Goal: Task Accomplishment & Management: Manage account settings

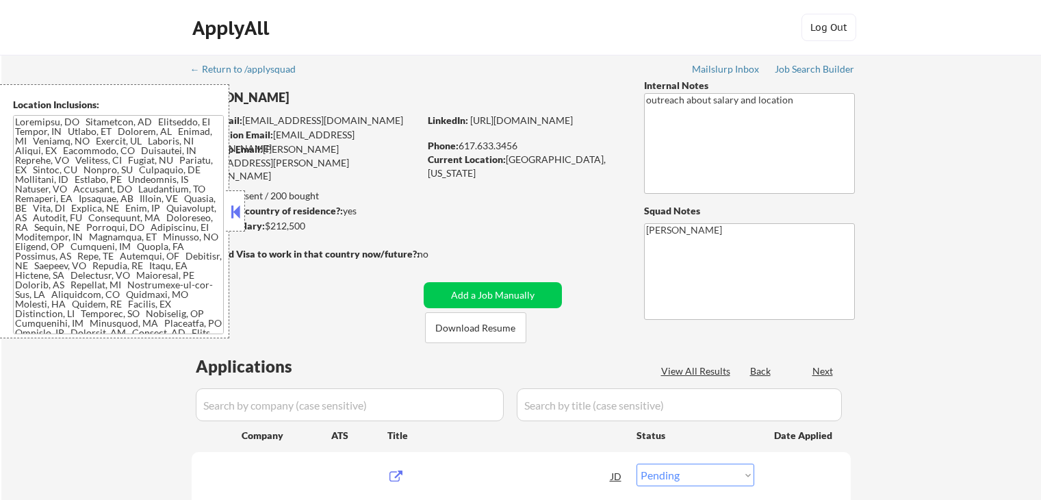
select select ""pending""
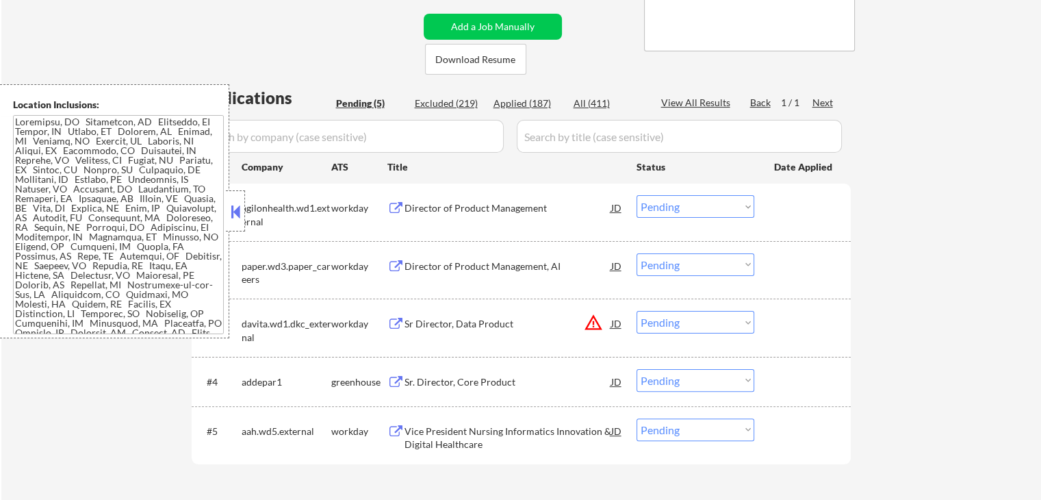
scroll to position [342, 0]
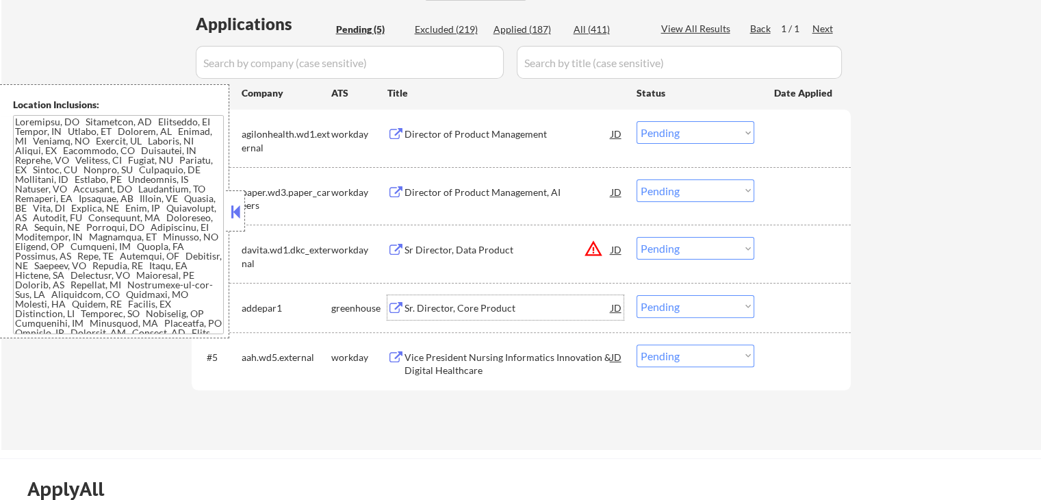
click at [435, 306] on div "Sr. Director, Core Product" at bounding box center [507, 308] width 207 height 14
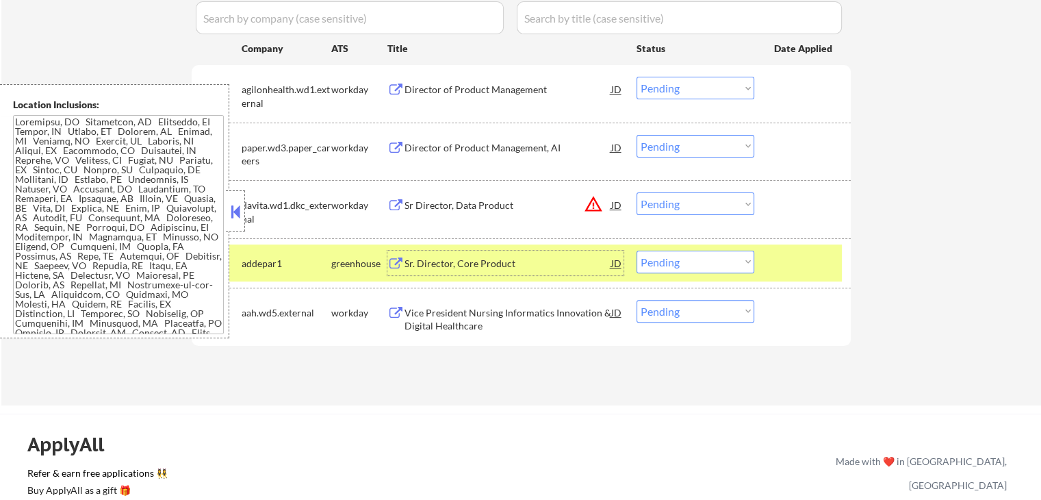
scroll to position [411, 0]
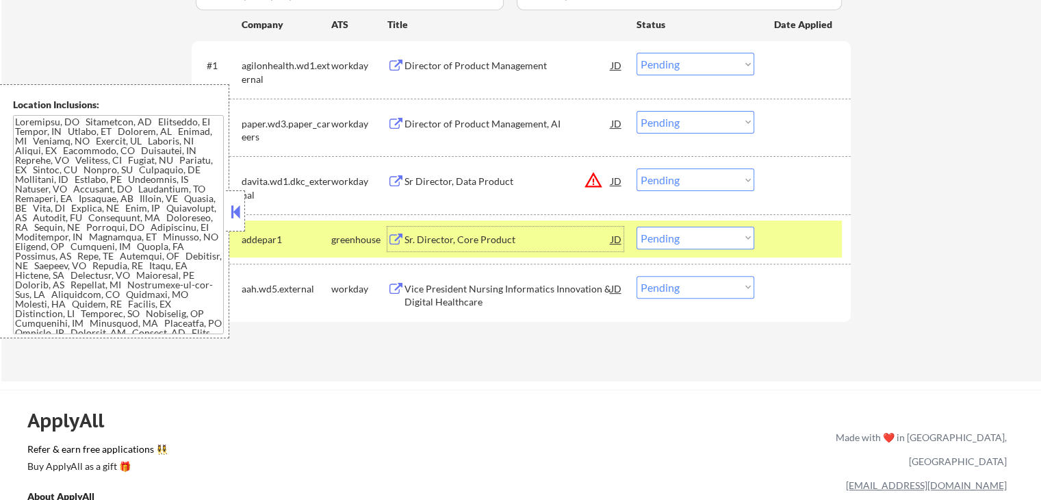
click at [710, 238] on select "Choose an option... Pending Applied Excluded (Questions) Excluded (Expired) Exc…" at bounding box center [696, 238] width 118 height 23
click at [637, 227] on select "Choose an option... Pending Applied Excluded (Questions) Excluded (Expired) Exc…" at bounding box center [696, 238] width 118 height 23
select select ""pending""
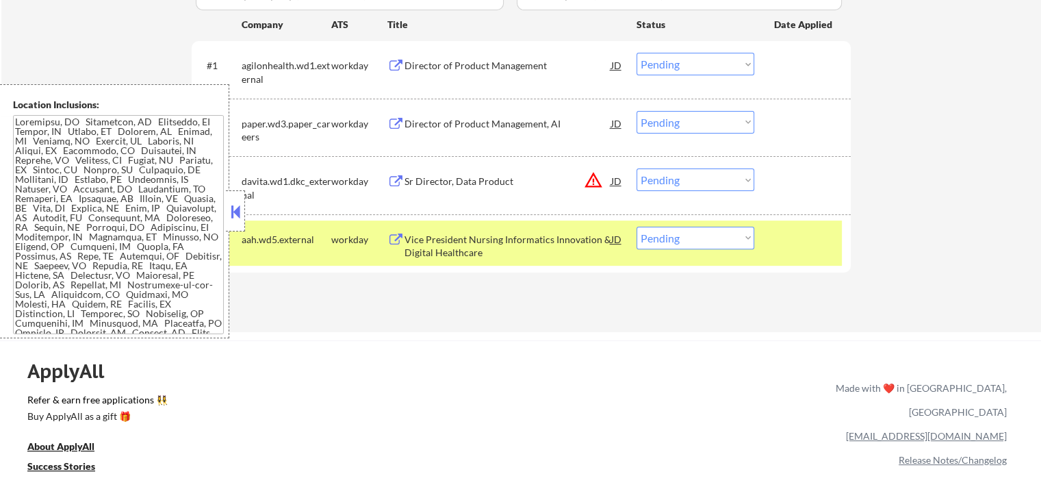
click at [451, 69] on div "Director of Product Management" at bounding box center [507, 66] width 207 height 14
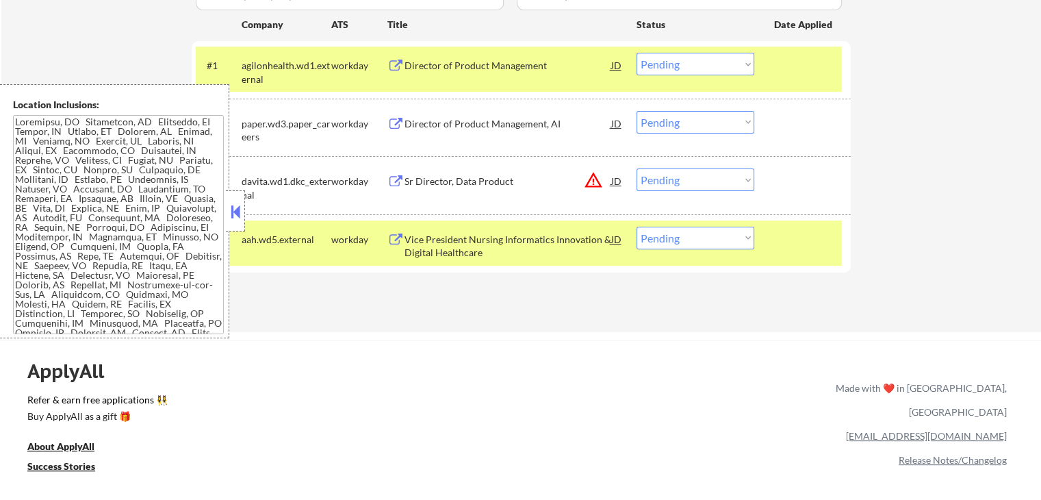
click at [442, 126] on div "Director of Product Management, AI" at bounding box center [507, 124] width 207 height 14
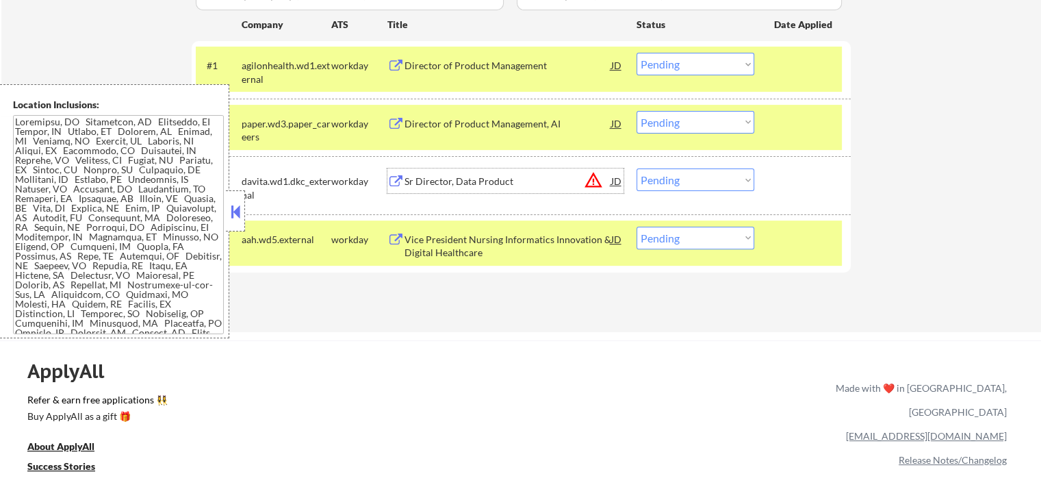
click at [449, 179] on div "Sr Director, Data Product" at bounding box center [507, 182] width 207 height 14
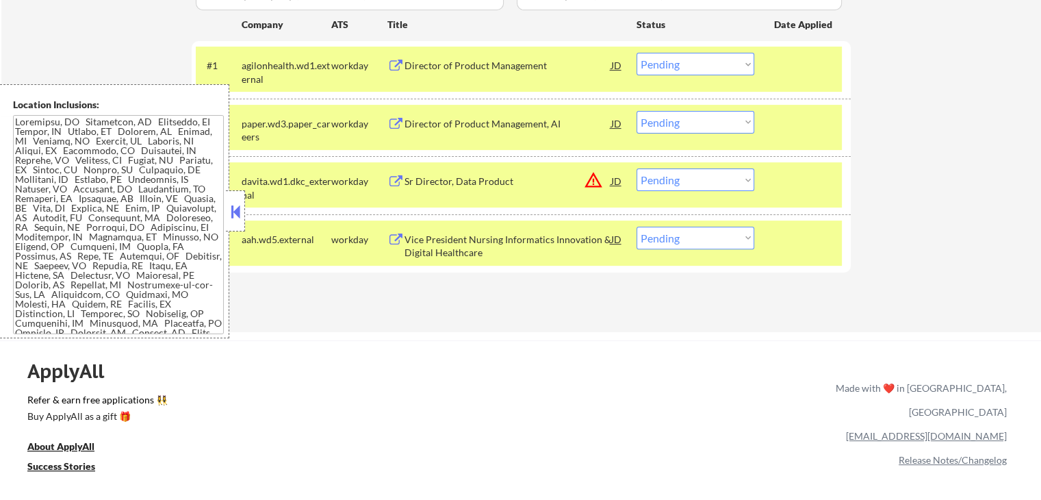
click at [449, 242] on div "Vice President Nursing Informatics Innovation & Digital Healthcare" at bounding box center [507, 246] width 207 height 27
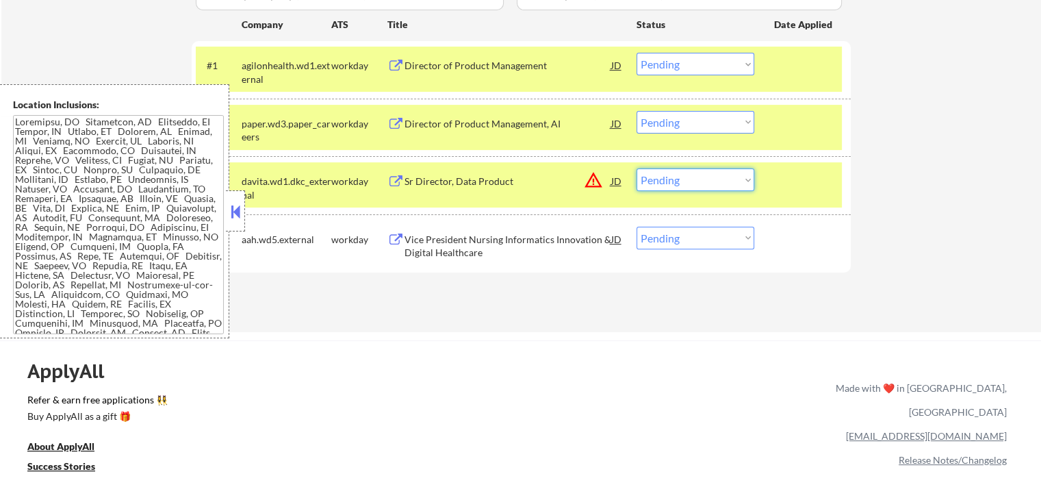
click at [686, 176] on select "Choose an option... Pending Applied Excluded (Questions) Excluded (Expired) Exc…" at bounding box center [696, 179] width 118 height 23
click at [637, 168] on select "Choose an option... Pending Applied Excluded (Questions) Excluded (Expired) Exc…" at bounding box center [696, 179] width 118 height 23
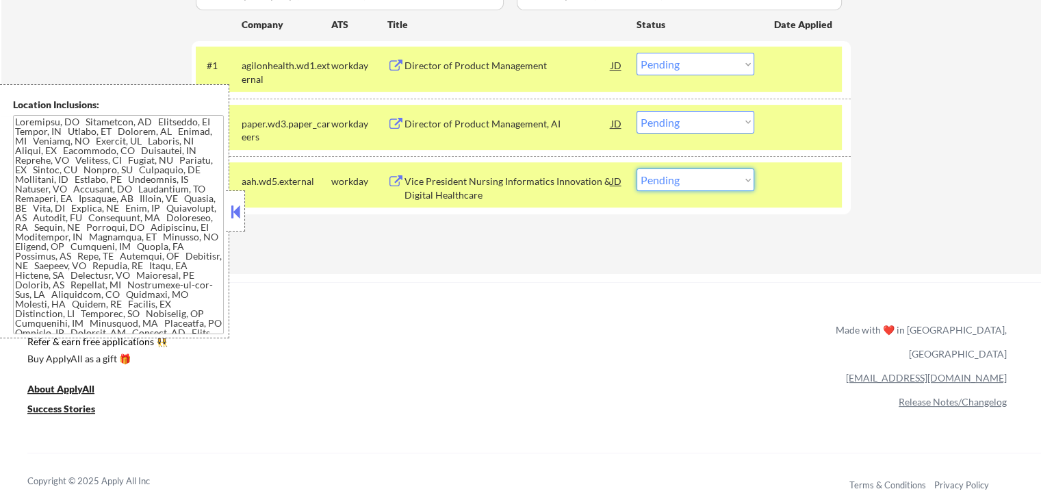
click at [669, 177] on select "Choose an option... Pending Applied Excluded (Questions) Excluded (Expired) Exc…" at bounding box center [696, 179] width 118 height 23
select select ""excluded__salary_""
click at [637, 168] on select "Choose an option... Pending Applied Excluded (Questions) Excluded (Expired) Exc…" at bounding box center [696, 179] width 118 height 23
